Goal: Task Accomplishment & Management: Use online tool/utility

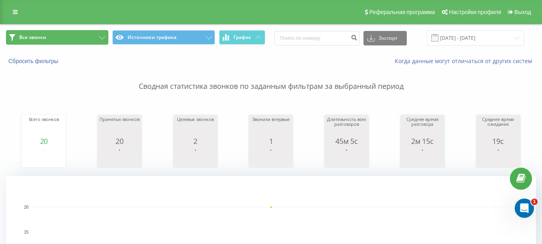
click at [81, 44] on button "Все звонки" at bounding box center [57, 37] width 102 height 14
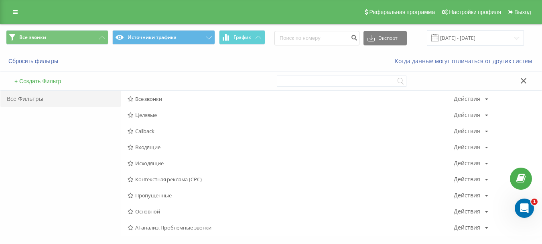
click at [164, 161] on span "Исходящие" at bounding box center [291, 163] width 326 height 6
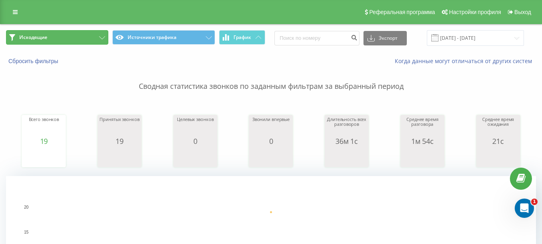
click at [41, 43] on button "Исходящие" at bounding box center [57, 37] width 102 height 14
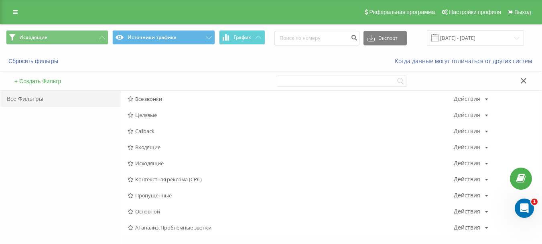
click at [146, 96] on span "Все звонки" at bounding box center [291, 99] width 326 height 6
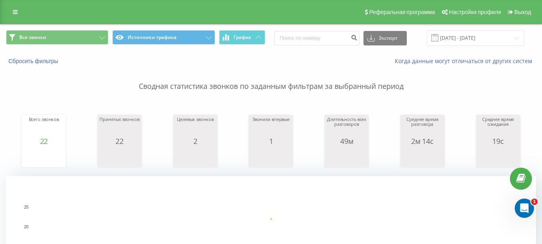
click at [57, 26] on div "Все звонки Источники трафика График Экспорт .csv .xls .xlsx [DATE] - [DATE]" at bounding box center [271, 37] width 542 height 27
click at [58, 37] on button "Все звонки" at bounding box center [57, 37] width 102 height 14
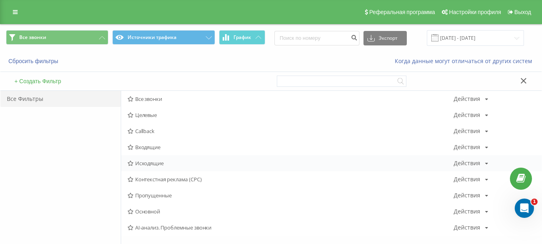
click at [159, 163] on span "Исходящие" at bounding box center [291, 163] width 326 height 6
